Goal: Communication & Community: Answer question/provide support

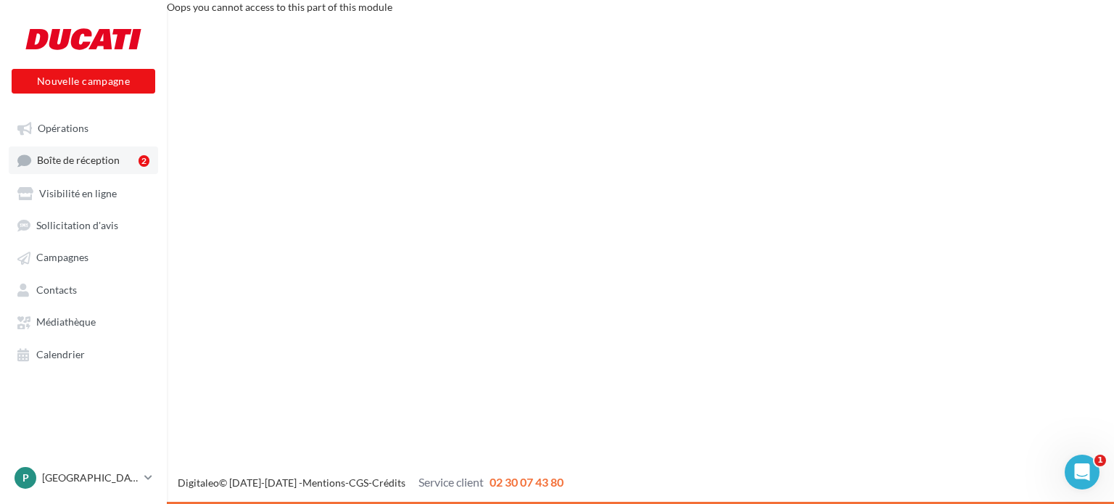
click at [86, 153] on link "Boîte de réception 2" at bounding box center [83, 159] width 149 height 27
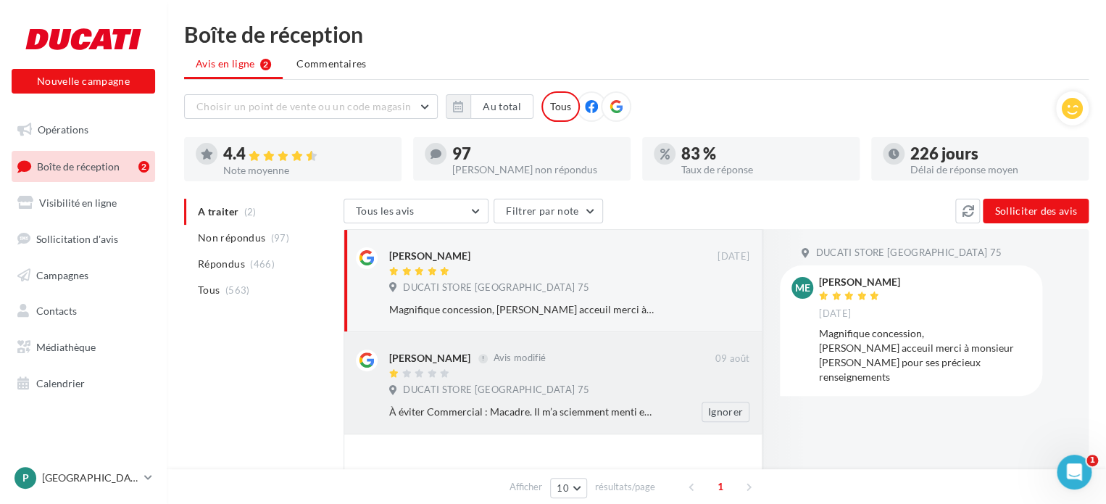
click at [588, 407] on div "À éviter Commercial : Macadre. Il m’a sciemment menti en me promettant une livr…" at bounding box center [522, 412] width 266 height 14
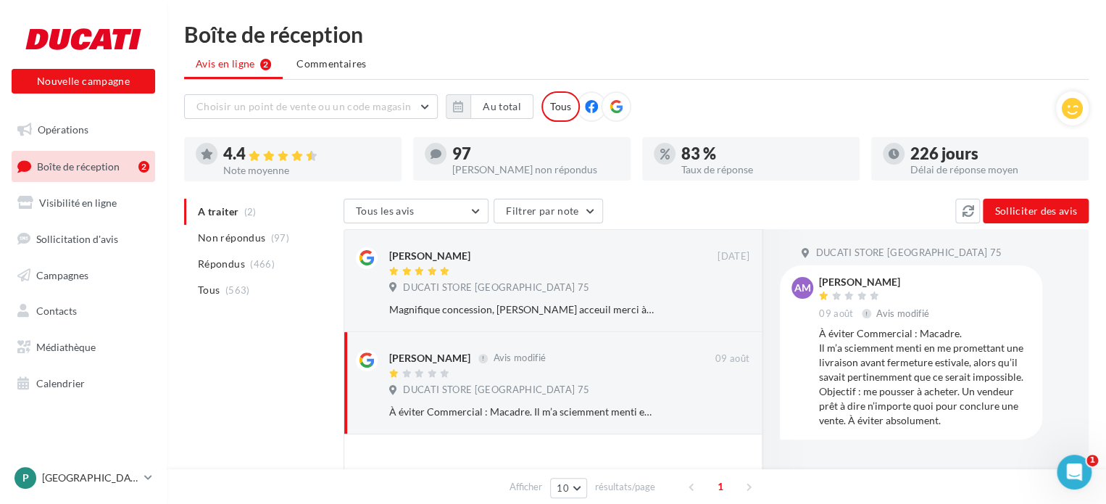
click at [932, 331] on div "À éviter Commercial : Macadre. Il m’a sciemment menti en me promettant une livr…" at bounding box center [925, 376] width 212 height 101
click at [59, 476] on p "[GEOGRAPHIC_DATA]" at bounding box center [90, 478] width 96 height 14
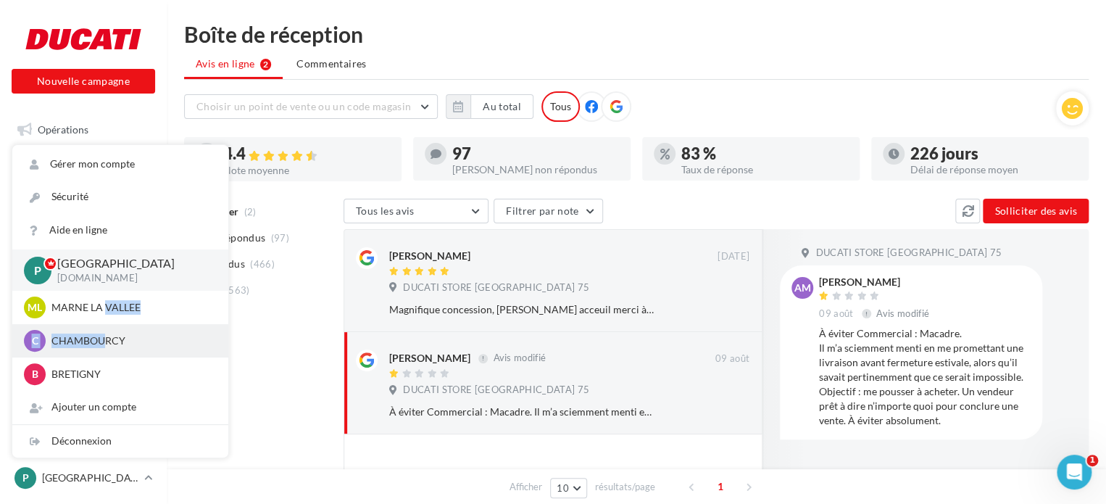
drag, startPoint x: 107, startPoint y: 308, endPoint x: 106, endPoint y: 355, distance: 46.4
click at [106, 355] on div "P PARIS [DOMAIN_NAME] ML MARNE LA VALLEE duc-mar-maca C CHAMBOURCY romain.macad…" at bounding box center [120, 319] width 216 height 141
click at [104, 341] on p "CHAMBOURCY" at bounding box center [130, 340] width 159 height 14
